Goal: Task Accomplishment & Management: Use online tool/utility

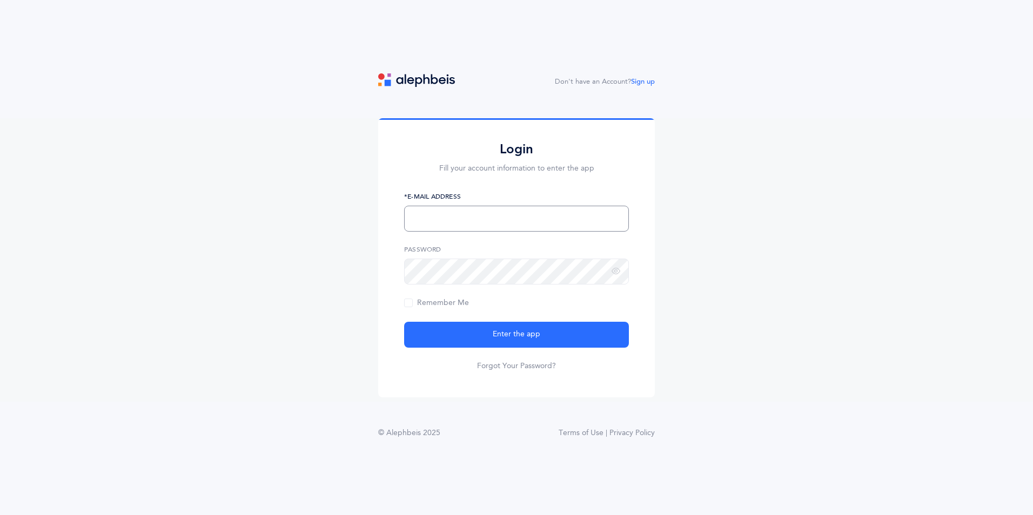
click at [476, 220] on input "text" at bounding box center [516, 219] width 225 height 26
click at [404, 322] on button "Enter the app" at bounding box center [516, 335] width 225 height 26
type input "[EMAIL_ADDRESS][DOMAIN_NAME]"
click at [404, 322] on button "Enter the app" at bounding box center [516, 335] width 225 height 26
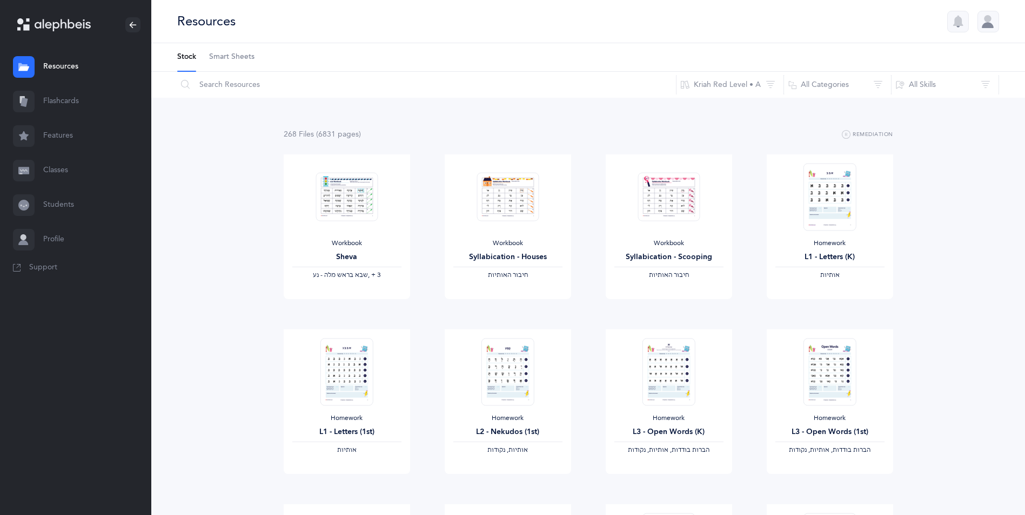
click at [247, 55] on span "Smart Sheets" at bounding box center [231, 57] width 45 height 11
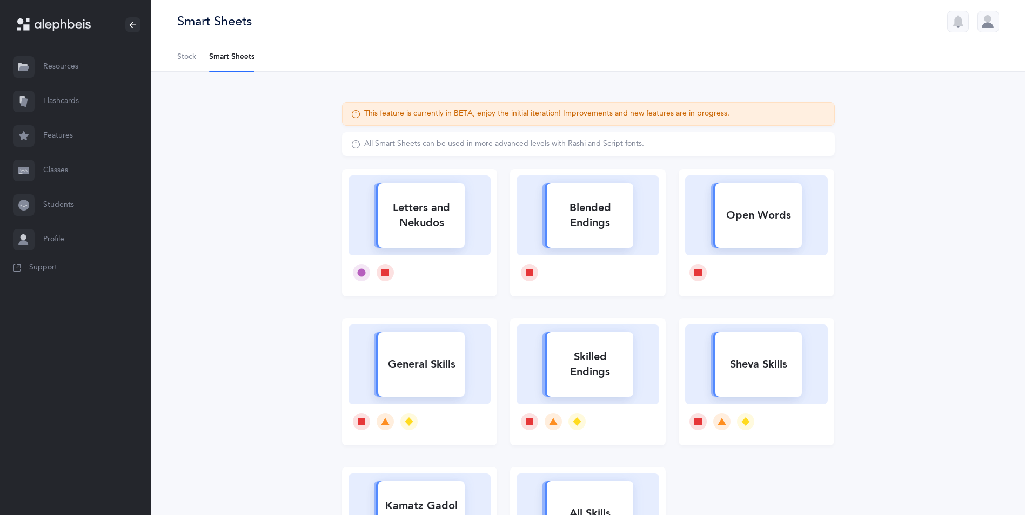
click at [449, 227] on div "Letters and Nekudos" at bounding box center [421, 215] width 86 height 43
select select
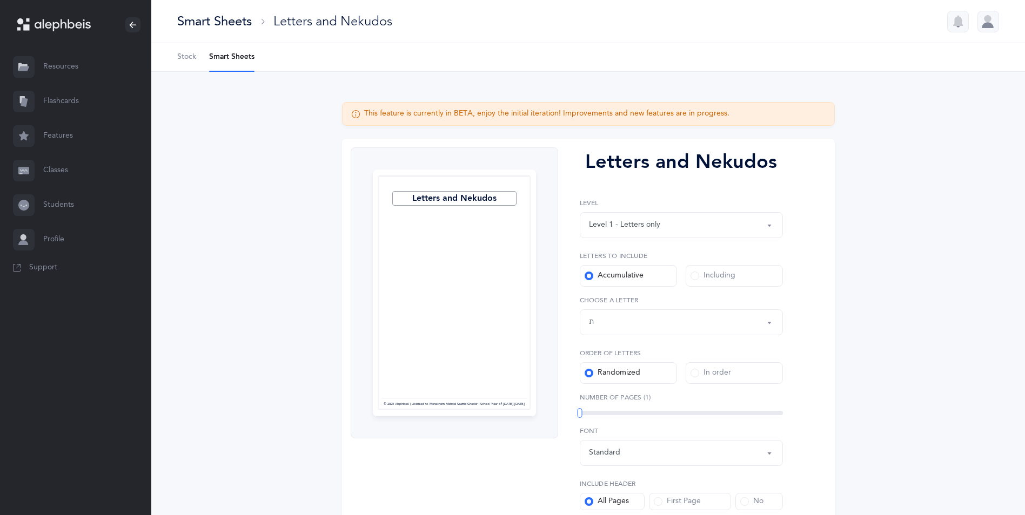
click at [625, 316] on div "Letters up until: ת" at bounding box center [681, 322] width 185 height 18
click at [623, 249] on link "שׂ" at bounding box center [681, 245] width 185 height 22
click at [630, 320] on div "Letters up until:" at bounding box center [617, 322] width 56 height 11
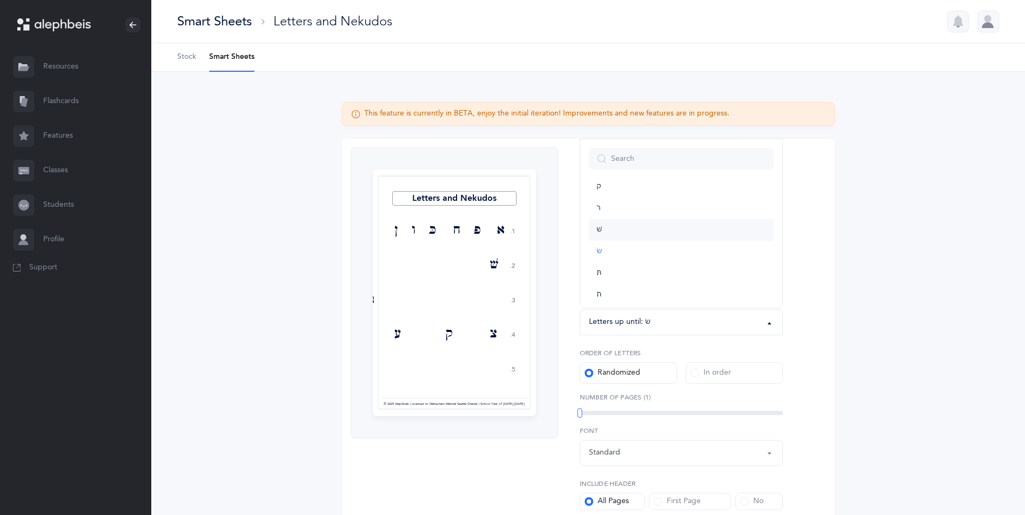
click at [612, 227] on link "שׁ" at bounding box center [681, 230] width 185 height 22
select select "86"
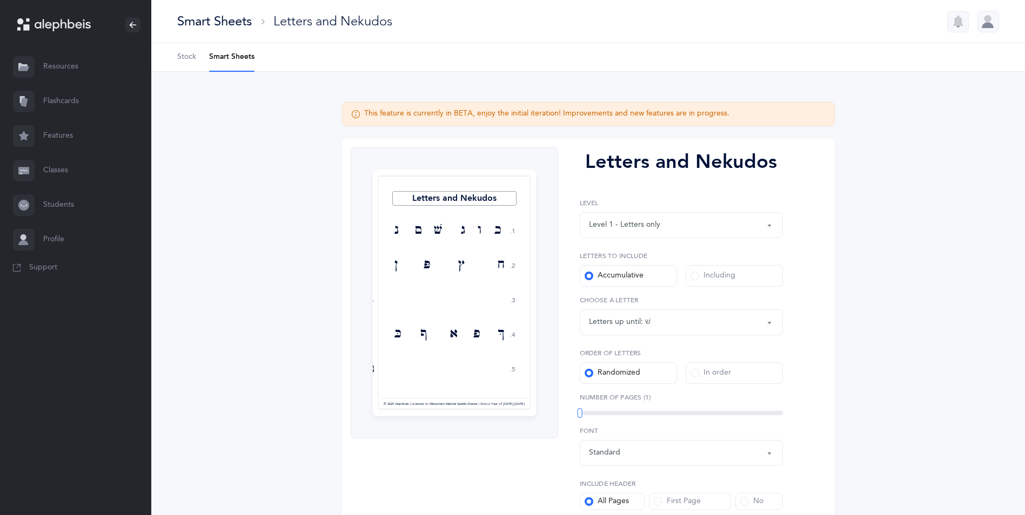
click at [628, 325] on div "Letters up until:" at bounding box center [617, 322] width 56 height 11
click at [874, 346] on div "This feature is currently in BETA, enjoy the initial iteration! Improvements an…" at bounding box center [587, 343] width 873 height 542
click at [702, 277] on div "Including" at bounding box center [712, 276] width 45 height 11
click at [0, 0] on input "Including" at bounding box center [0, 0] width 0 height 0
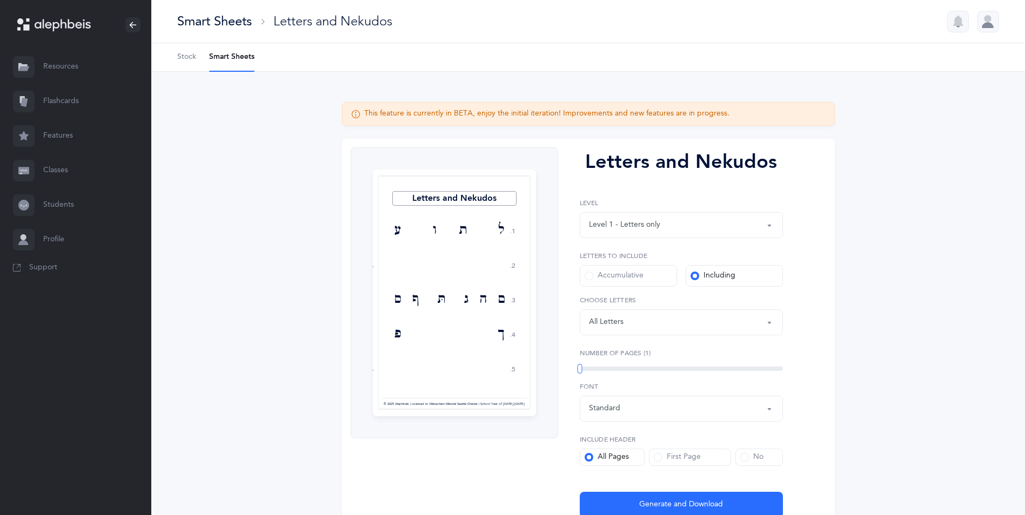
click at [687, 324] on div "Letters: All Letters" at bounding box center [681, 322] width 185 height 18
click at [600, 249] on link "שׂ" at bounding box center [681, 245] width 185 height 22
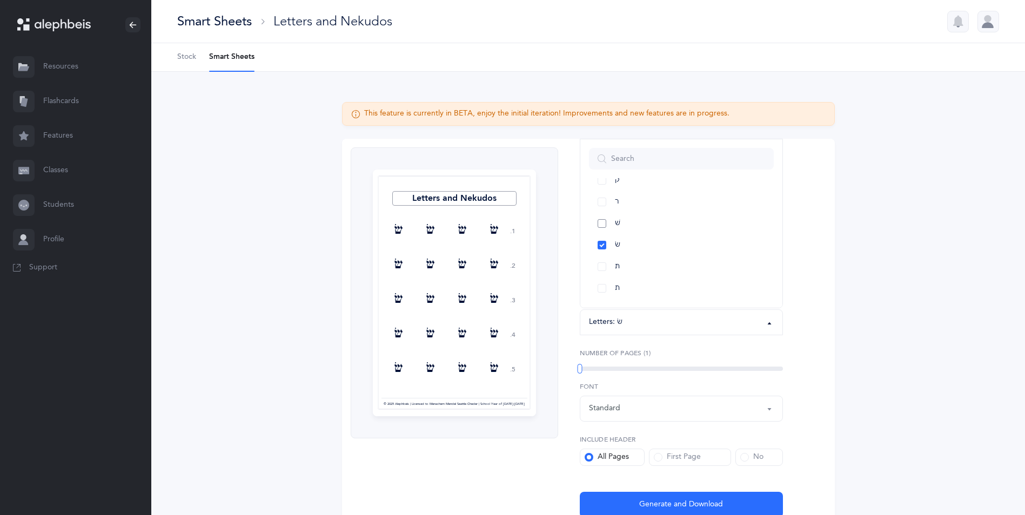
click at [600, 218] on link "שׁ" at bounding box center [681, 224] width 185 height 22
select select "86"
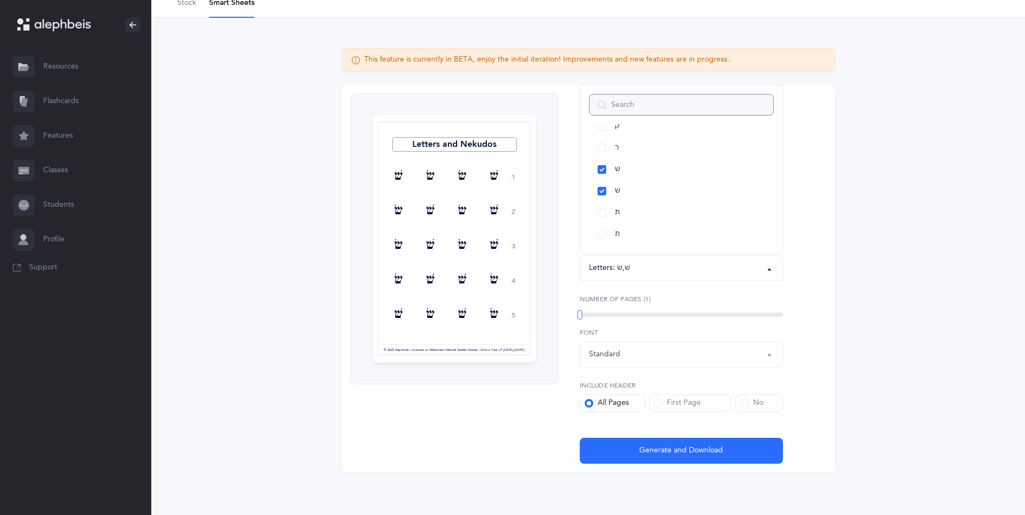
scroll to position [55, 0]
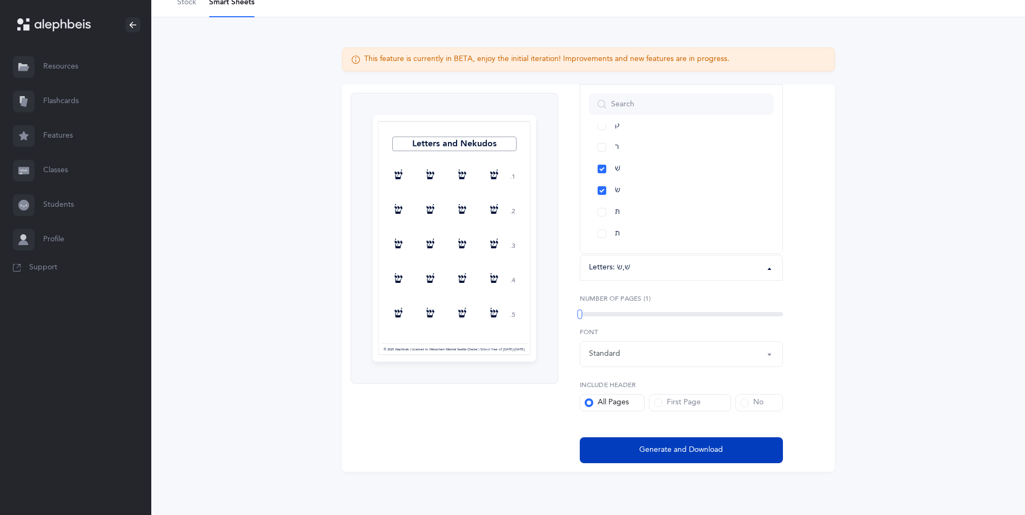
click at [621, 458] on button "Generate and Download" at bounding box center [681, 451] width 203 height 26
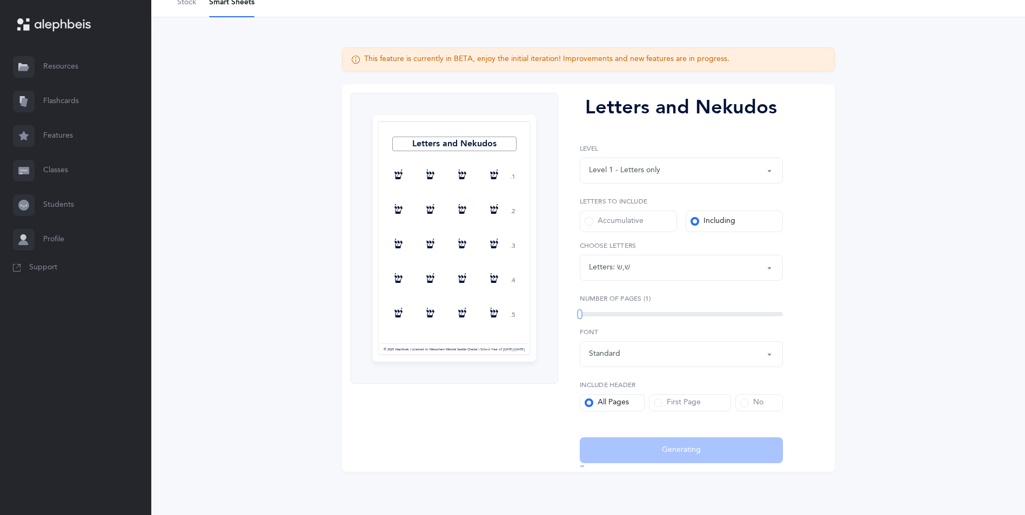
select select "86"
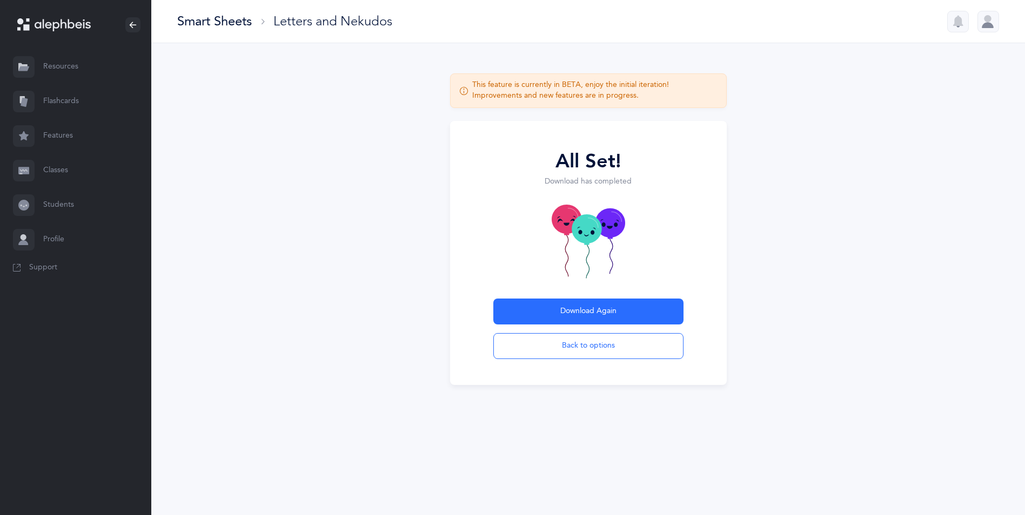
scroll to position [0, 0]
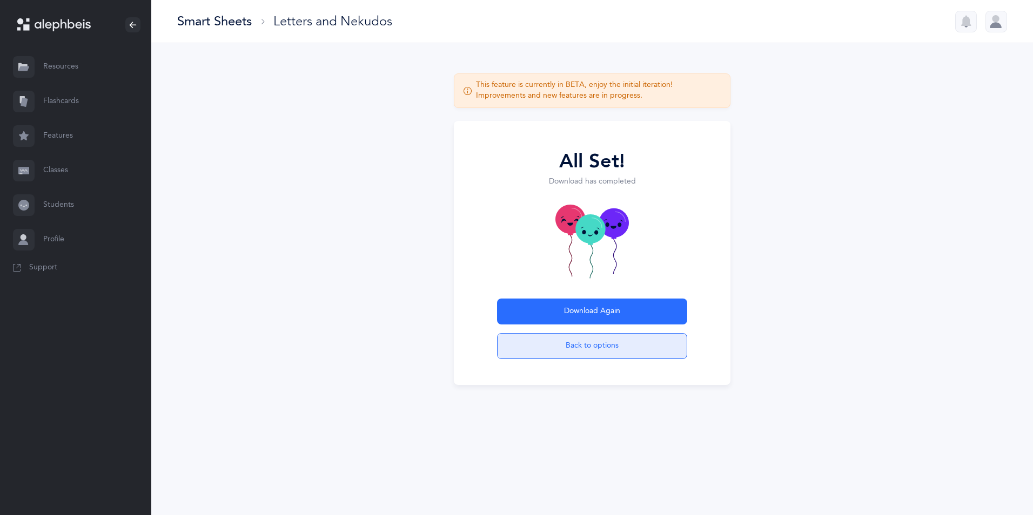
click at [590, 354] on button "Back to options" at bounding box center [592, 346] width 190 height 26
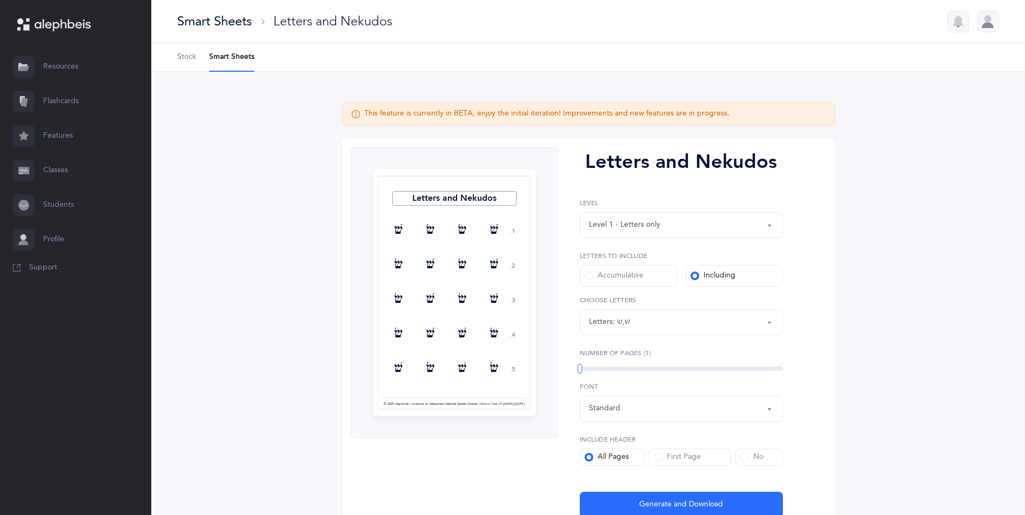
scroll to position [55, 0]
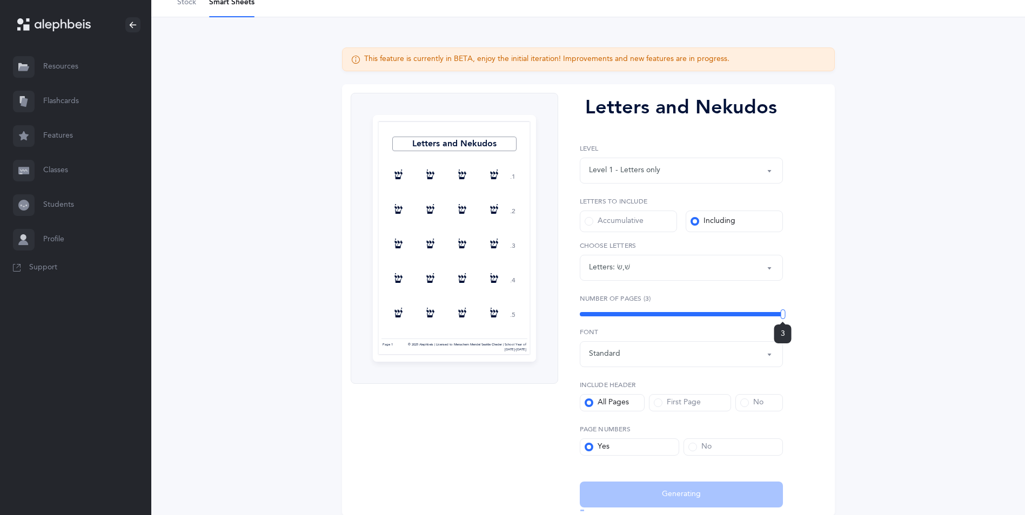
drag, startPoint x: 580, startPoint y: 314, endPoint x: 829, endPoint y: 336, distance: 250.0
click at [829, 336] on div "Letters and Nekudos 1. 2. 3. 4. 5. שׁ שׂ שׂ שׁ שׁ שׂ שׁ שׂ שׁ שׂ שׁ שׂ שׂ שׁ שׁ…" at bounding box center [588, 300] width 493 height 432
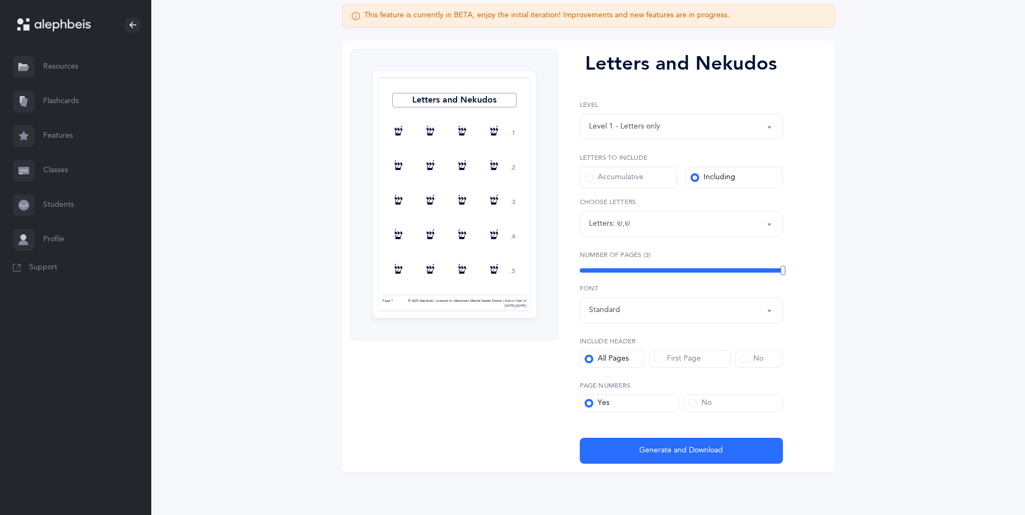
scroll to position [99, 0]
click at [746, 360] on span at bounding box center [744, 358] width 9 height 9
click at [0, 0] on input "No" at bounding box center [0, 0] width 0 height 0
click at [699, 407] on div "No" at bounding box center [699, 403] width 23 height 11
click at [0, 0] on input "No" at bounding box center [0, 0] width 0 height 0
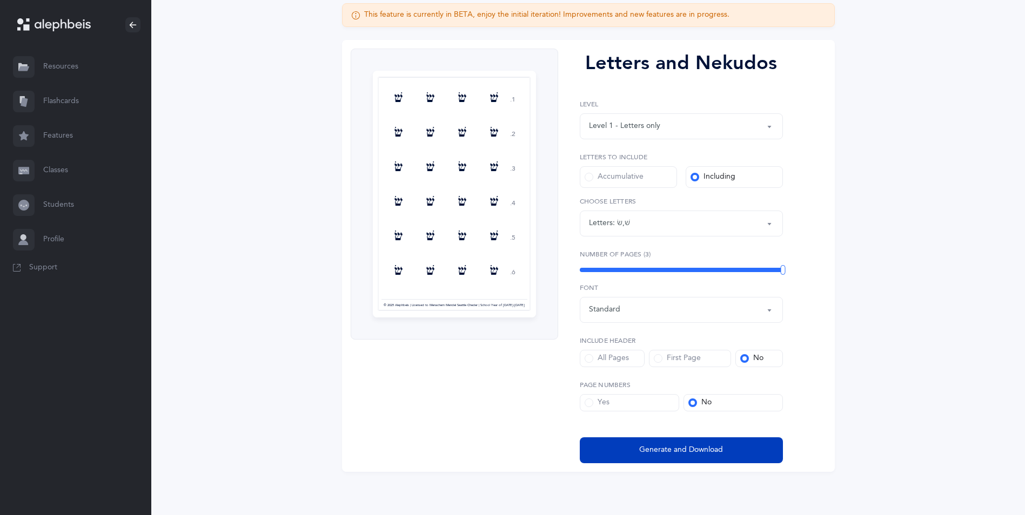
click at [674, 453] on span "Generate and Download" at bounding box center [681, 450] width 84 height 11
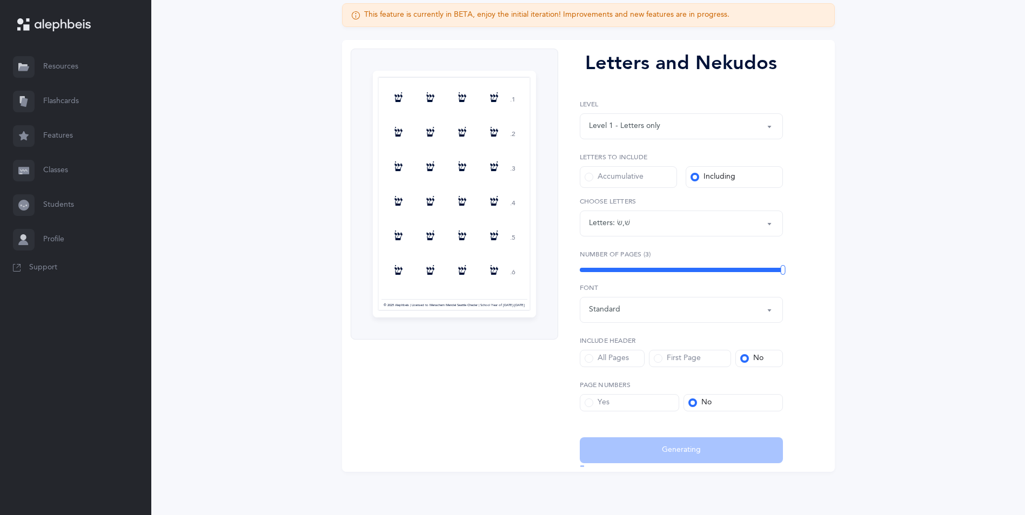
select select "86"
